Goal: Find specific page/section: Find specific page/section

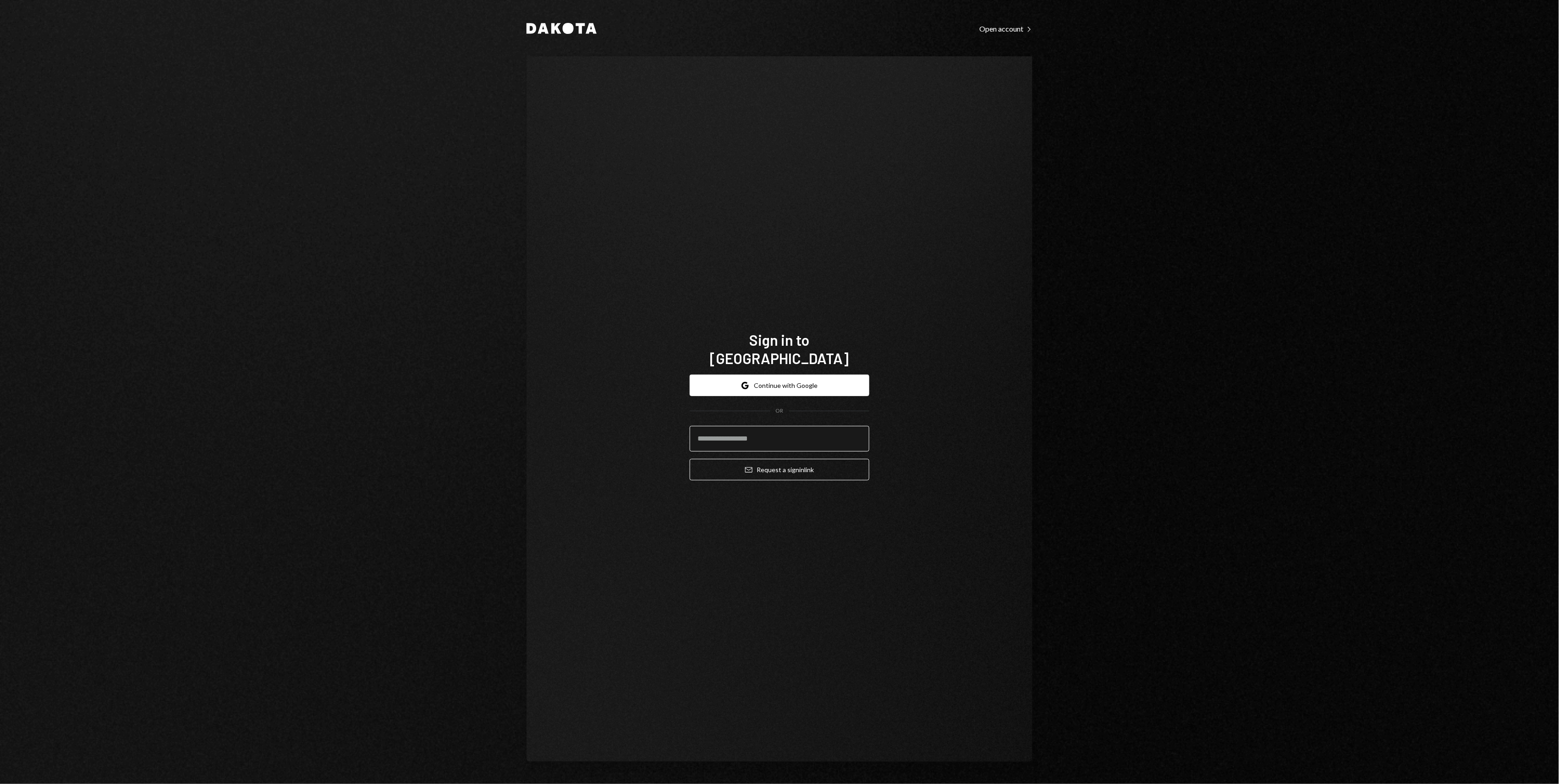
click at [781, 431] on input "email" at bounding box center [780, 439] width 180 height 25
type input "**********"
click at [815, 467] on button "Email Request a sign in link" at bounding box center [780, 470] width 180 height 22
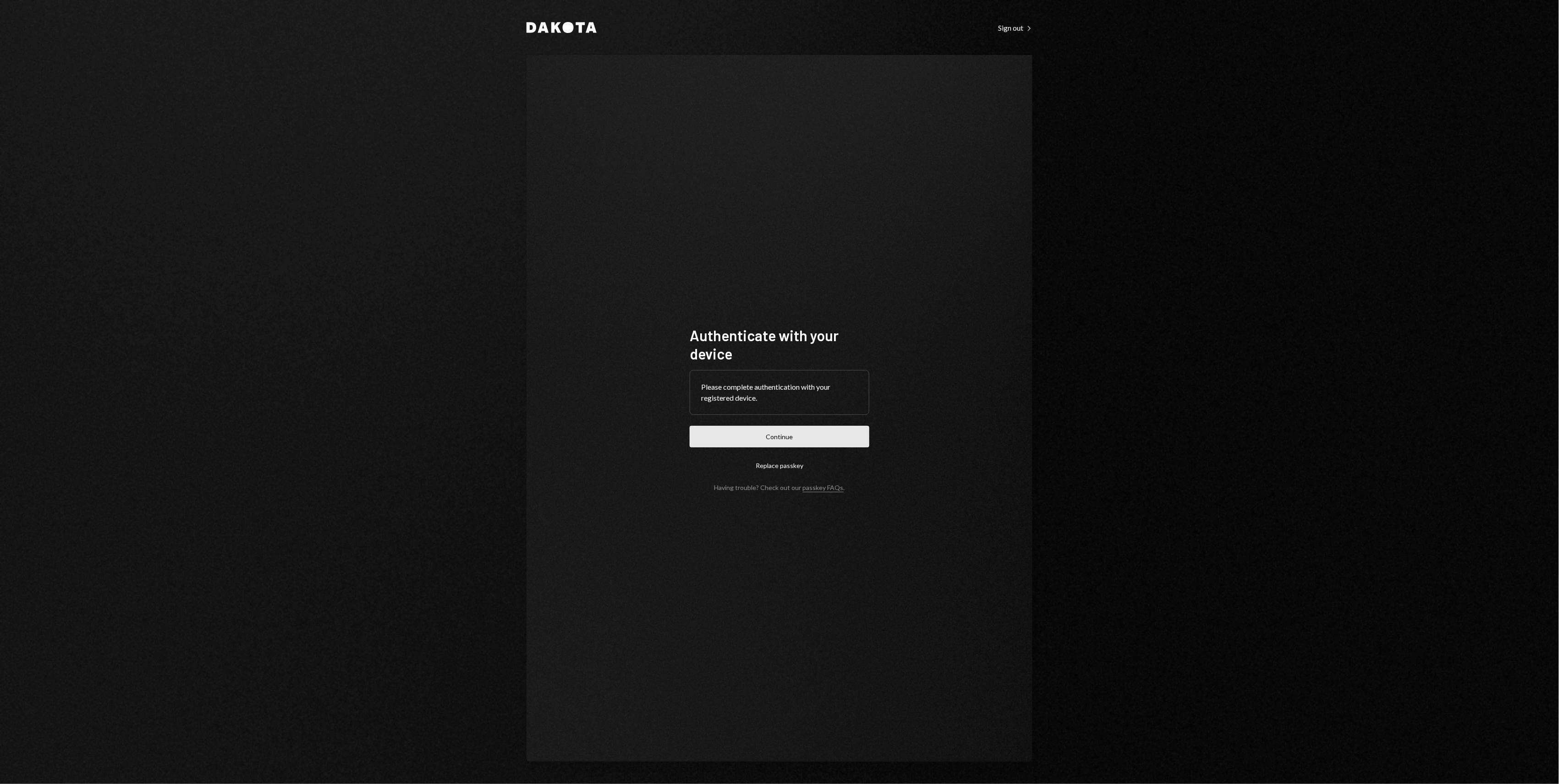
click at [820, 435] on button "Continue" at bounding box center [780, 437] width 180 height 22
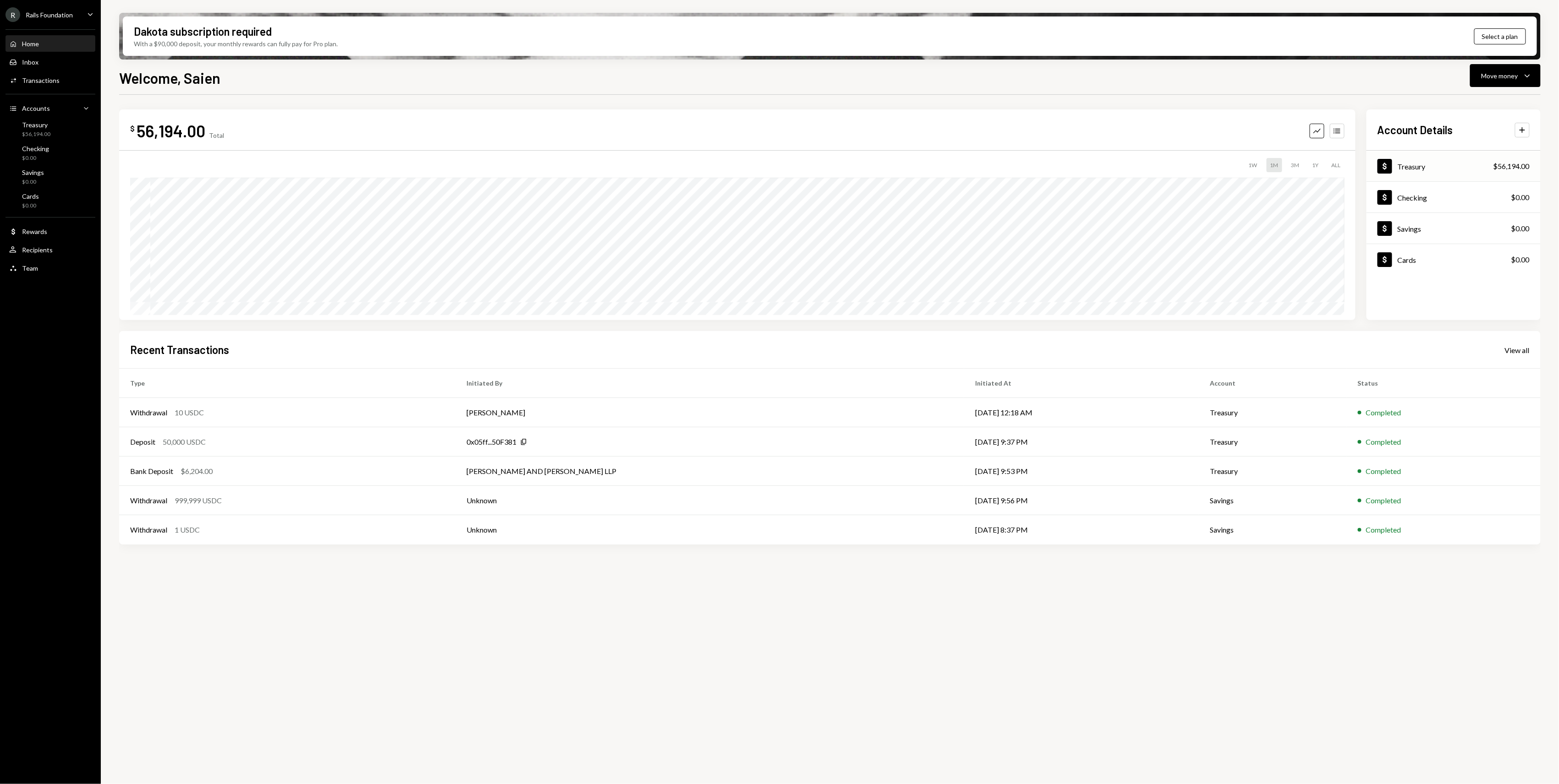
click at [1471, 171] on div "Dollar Treasury $56,194.00" at bounding box center [1454, 166] width 174 height 30
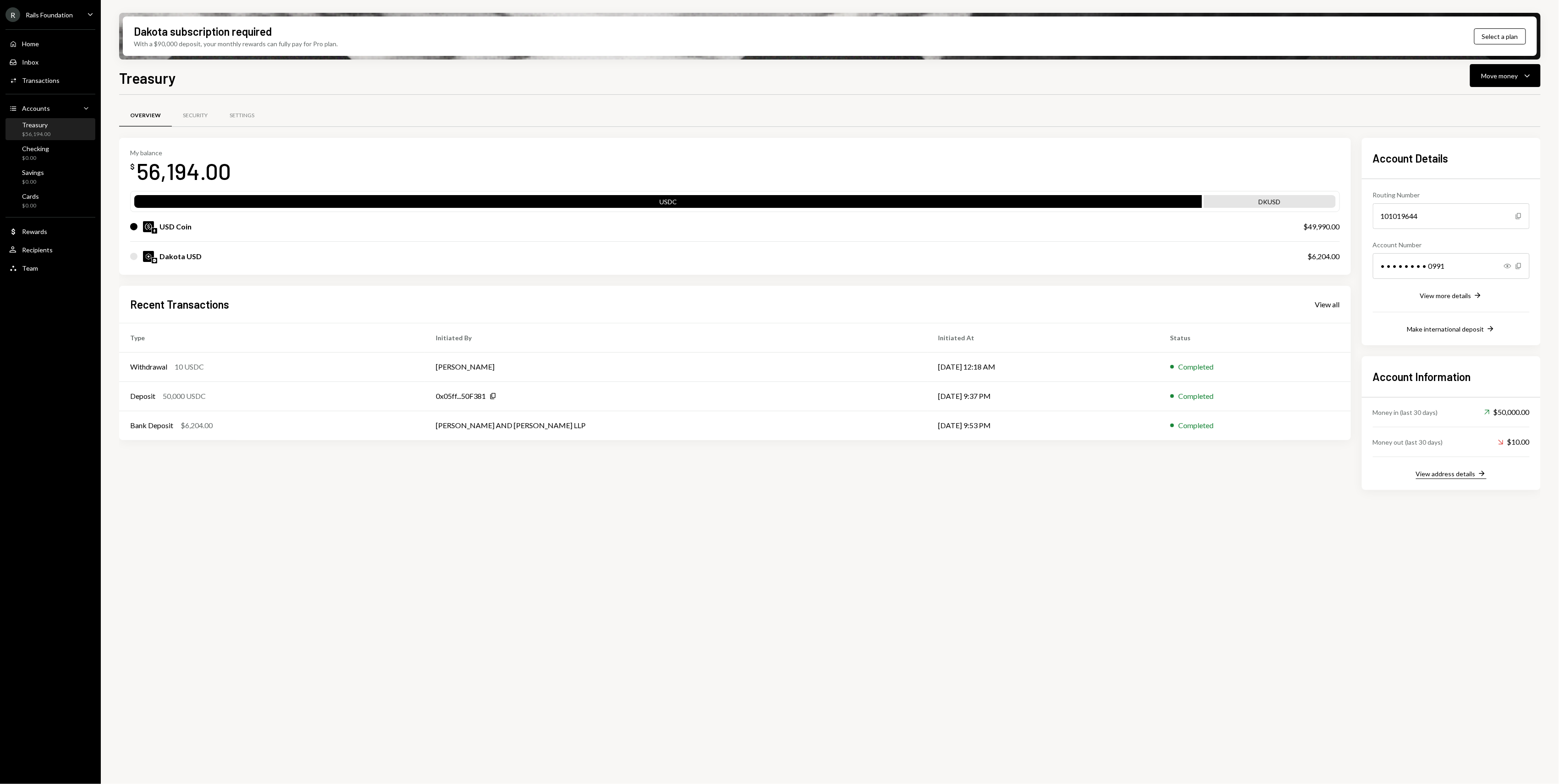
click at [1452, 472] on div "View address details" at bounding box center [1446, 474] width 59 height 8
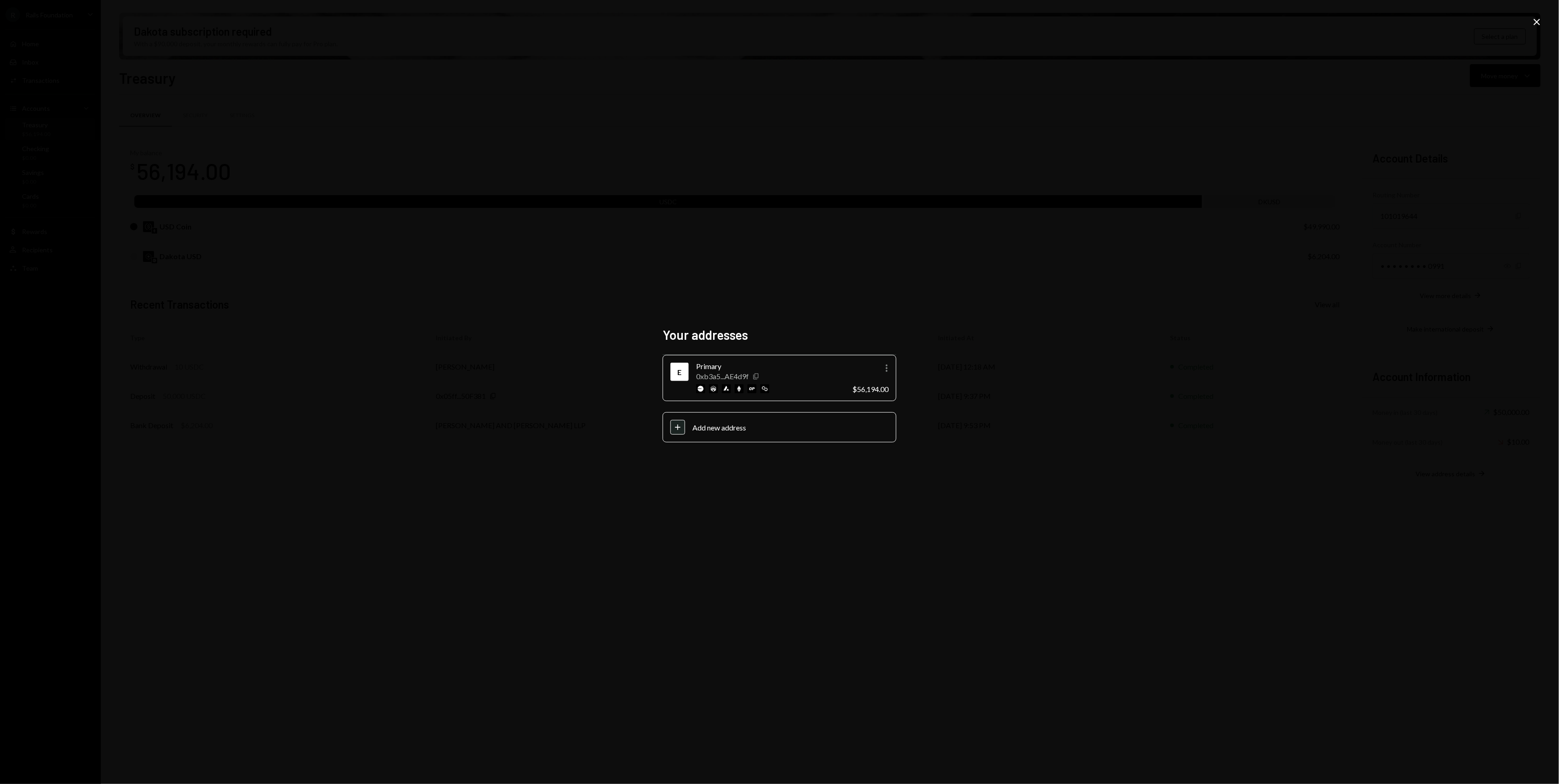
click at [756, 374] on icon "Copy" at bounding box center [756, 376] width 7 height 7
